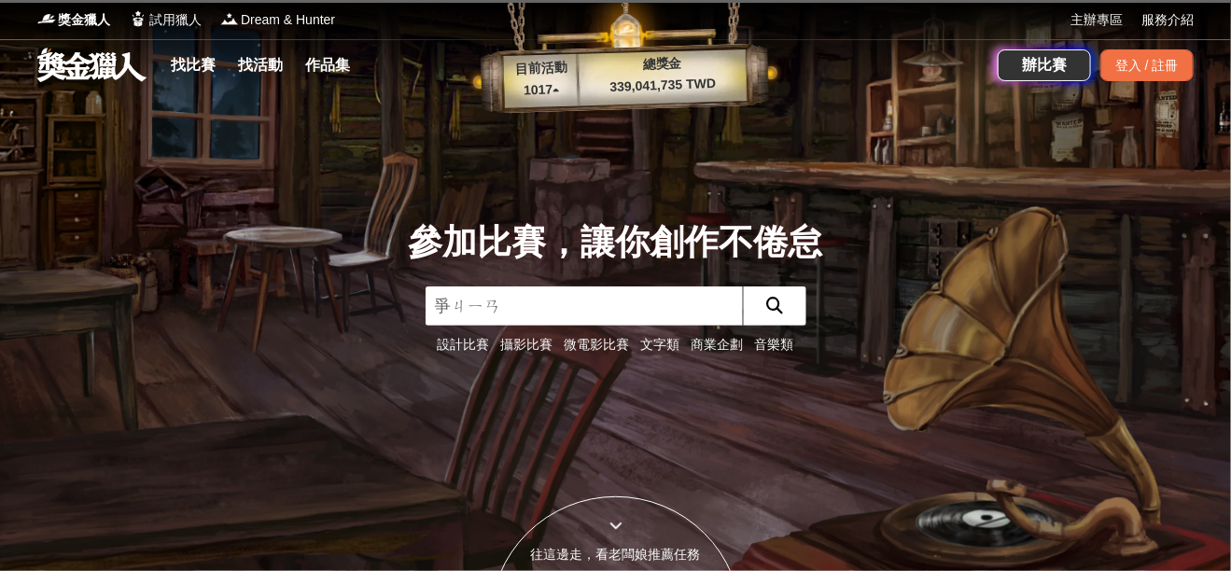
type input "徵件"
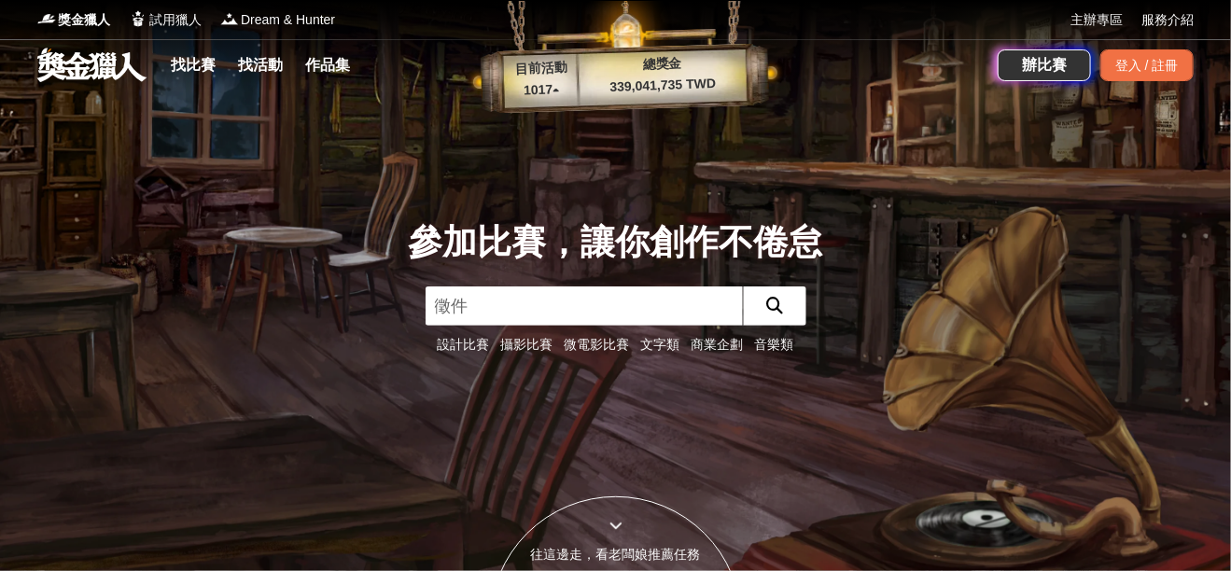
click button "submit" at bounding box center [774, 306] width 63 height 39
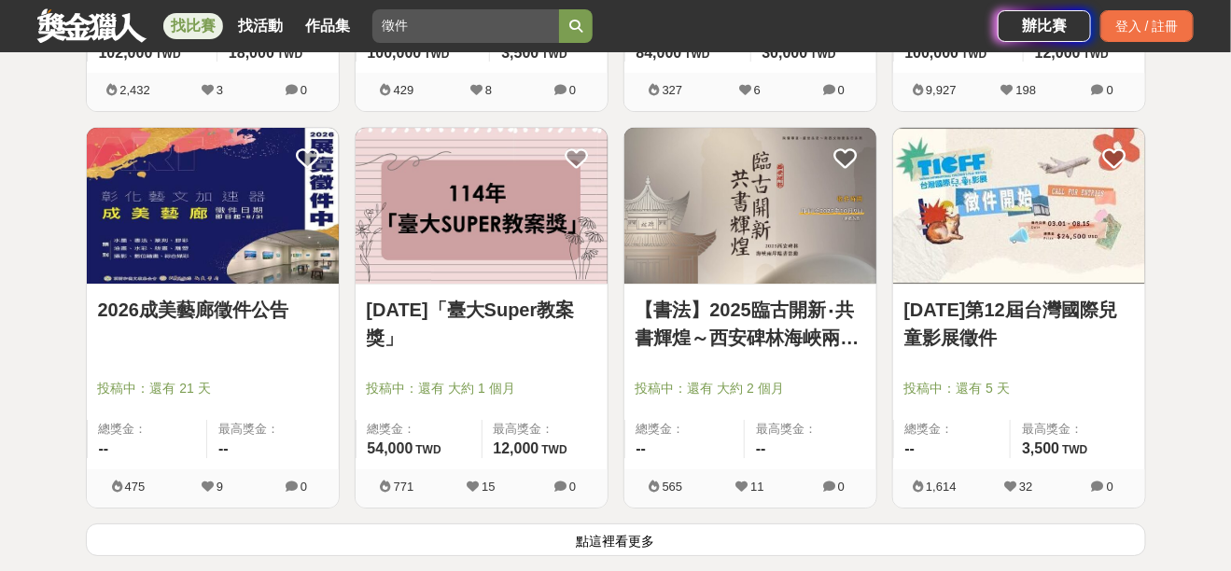
scroll to position [2489, 0]
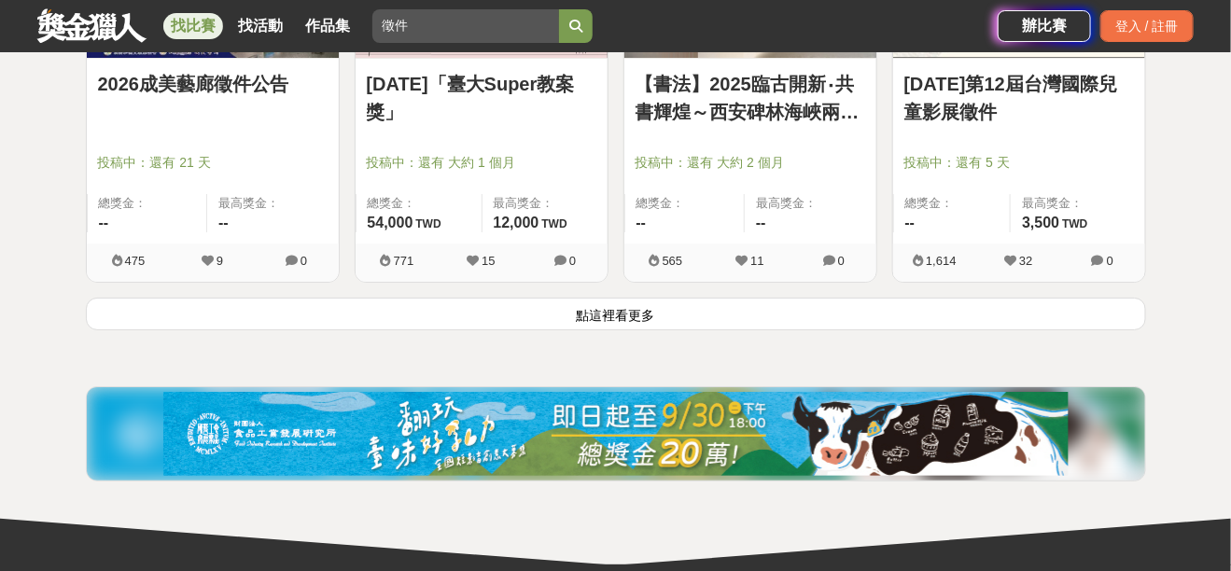
click at [619, 303] on button "點這裡看更多" at bounding box center [616, 314] width 1061 height 33
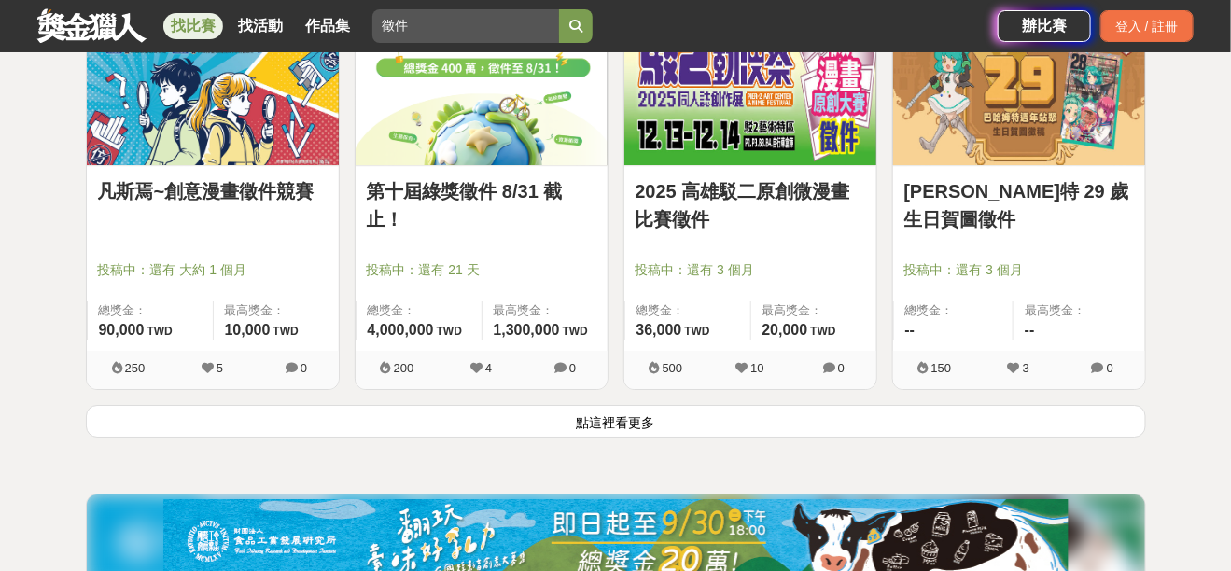
scroll to position [4752, 0]
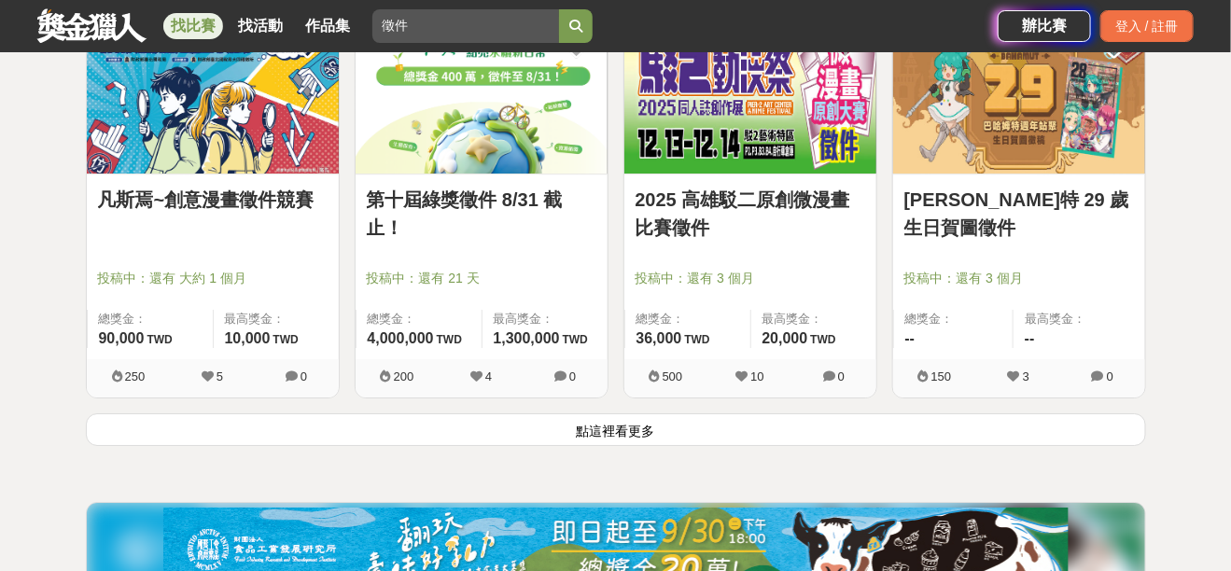
click at [639, 422] on button "點這裡看更多" at bounding box center [616, 430] width 1061 height 33
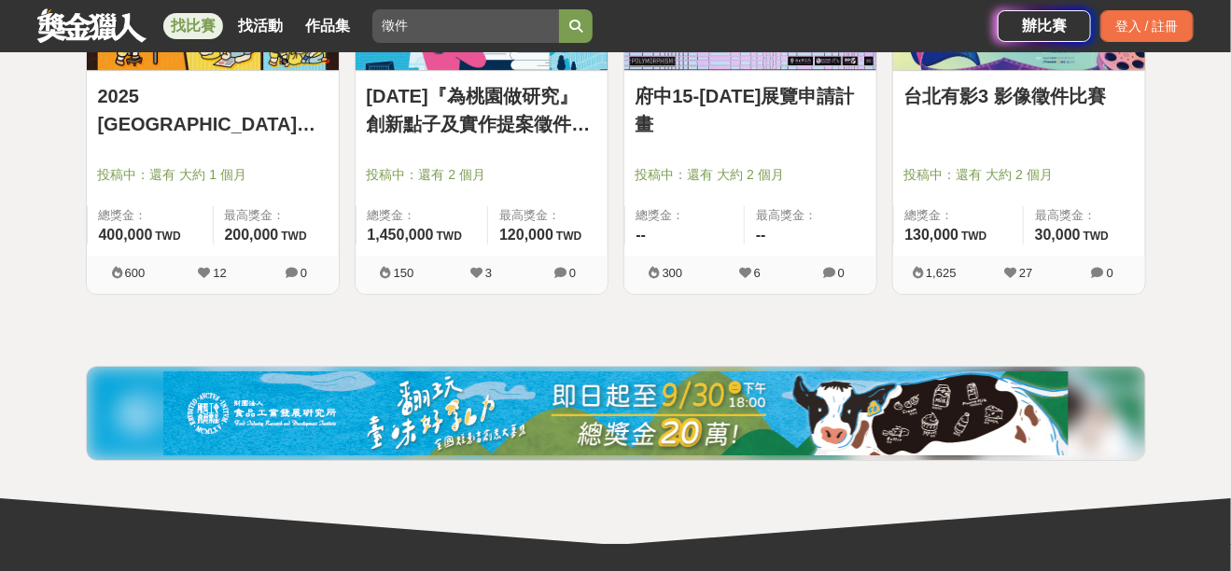
scroll to position [7241, 0]
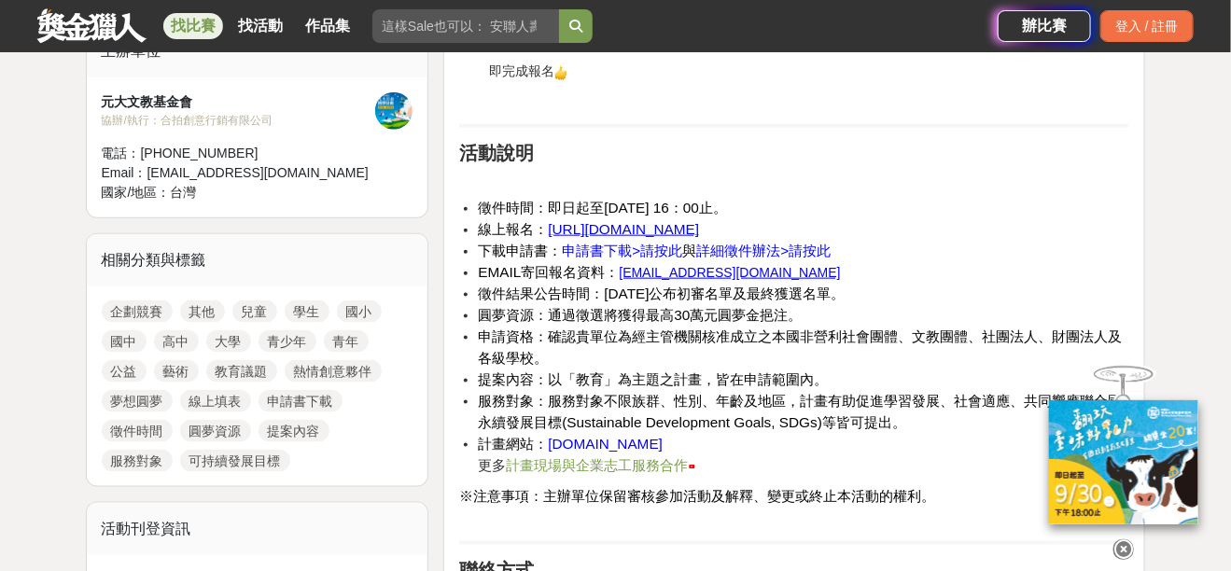
scroll to position [679, 0]
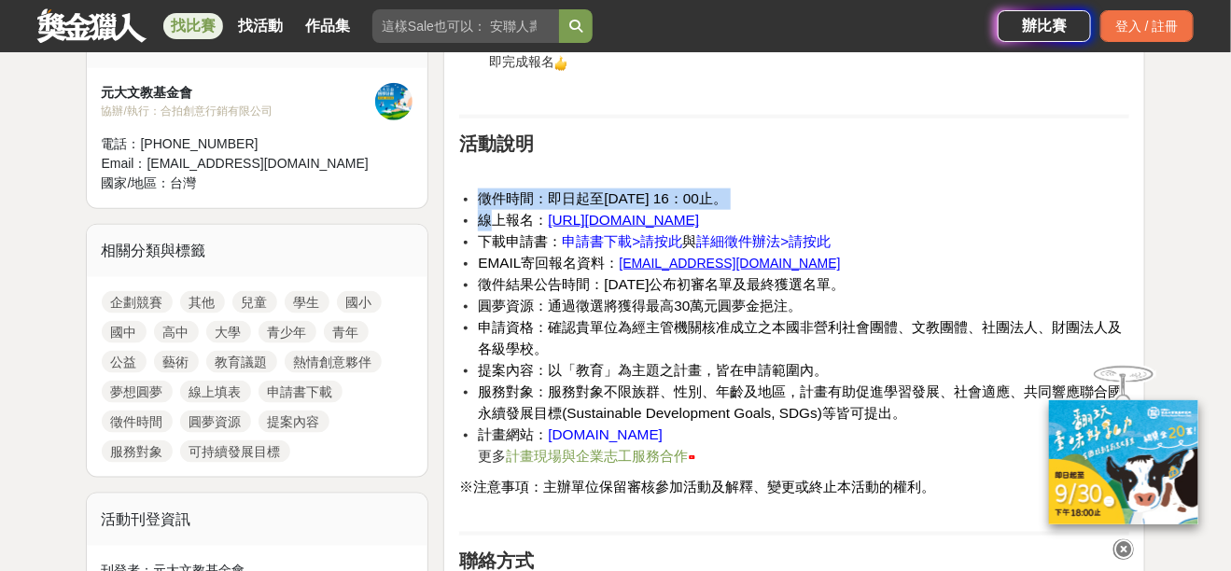
drag, startPoint x: 482, startPoint y: 200, endPoint x: 489, endPoint y: 208, distance: 11.2
click at [489, 208] on ul "徵件時間：即日起至2025年9月1日 16：00止。 線上報名： https://forms.gle/PRwVv8t1Pc4zUH1f7 下載申請書： 申請書…" at bounding box center [794, 328] width 670 height 279
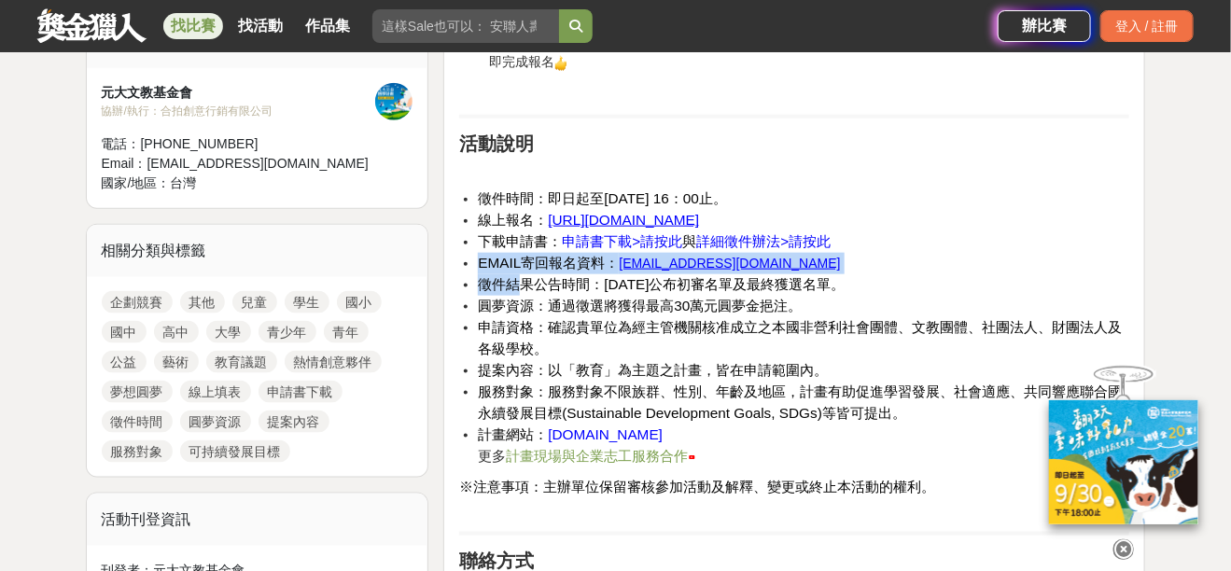
drag, startPoint x: 482, startPoint y: 258, endPoint x: 527, endPoint y: 275, distance: 49.1
click at [527, 275] on ul "徵件時間：即日起至2025年9月1日 16：00止。 線上報名： https://forms.gle/PRwVv8t1Pc4zUH1f7 下載申請書： 申請書…" at bounding box center [794, 328] width 670 height 279
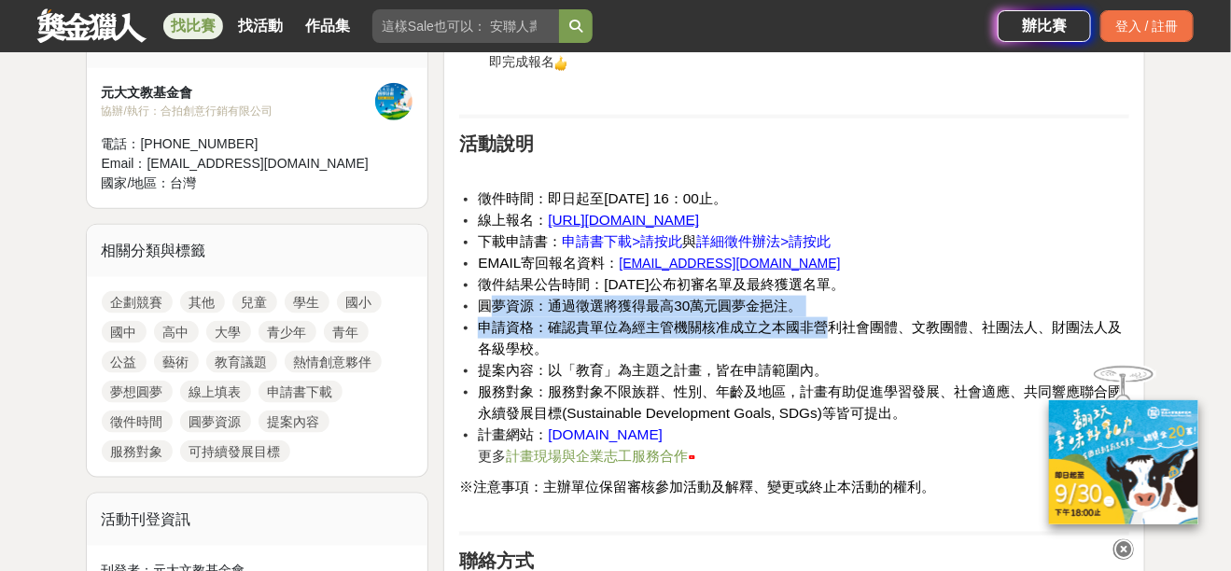
drag, startPoint x: 494, startPoint y: 309, endPoint x: 840, endPoint y: 329, distance: 346.9
click at [840, 329] on ul "徵件時間：即日起至2025年9月1日 16：00止。 線上報名： https://forms.gle/PRwVv8t1Pc4zUH1f7 下載申請書： 申請書…" at bounding box center [794, 328] width 670 height 279
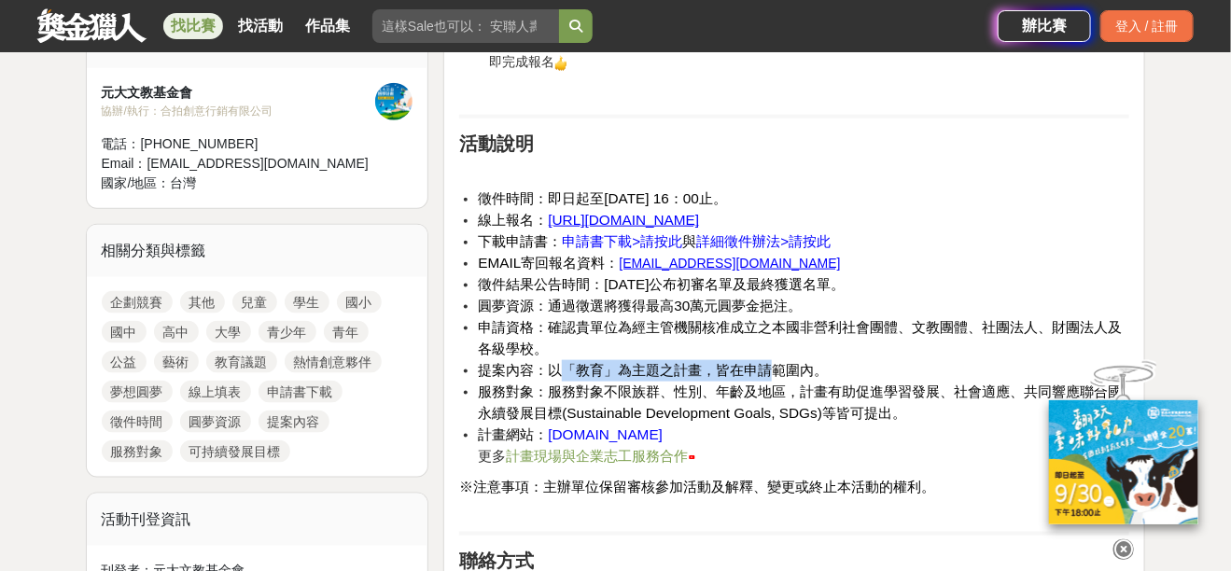
drag, startPoint x: 562, startPoint y: 371, endPoint x: 778, endPoint y: 371, distance: 215.6
click at [778, 371] on span "提案內容：以「教育」為主題之計畫，皆在申請範圍內。" at bounding box center [653, 370] width 350 height 16
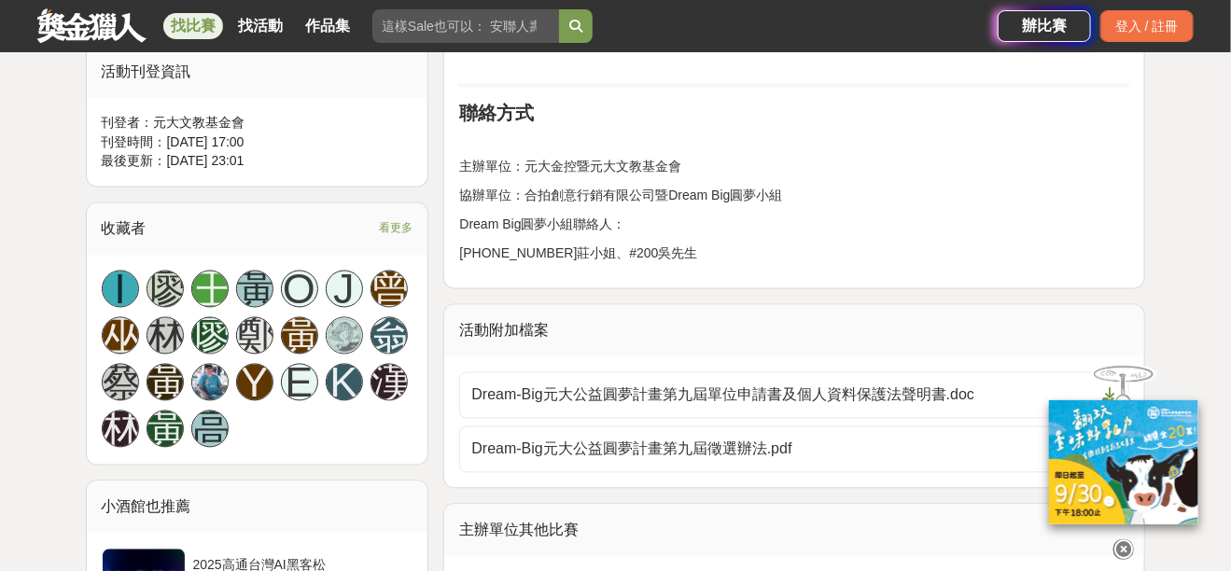
scroll to position [1131, 0]
